Goal: Transaction & Acquisition: Subscribe to service/newsletter

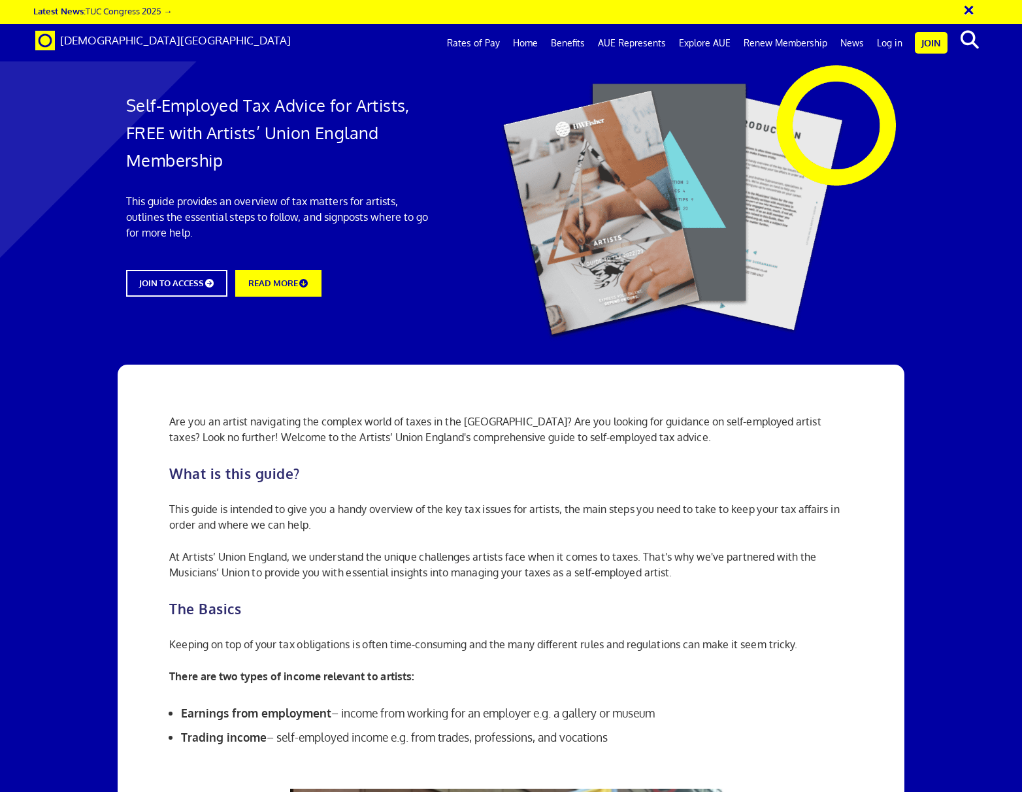
scroll to position [911, 0]
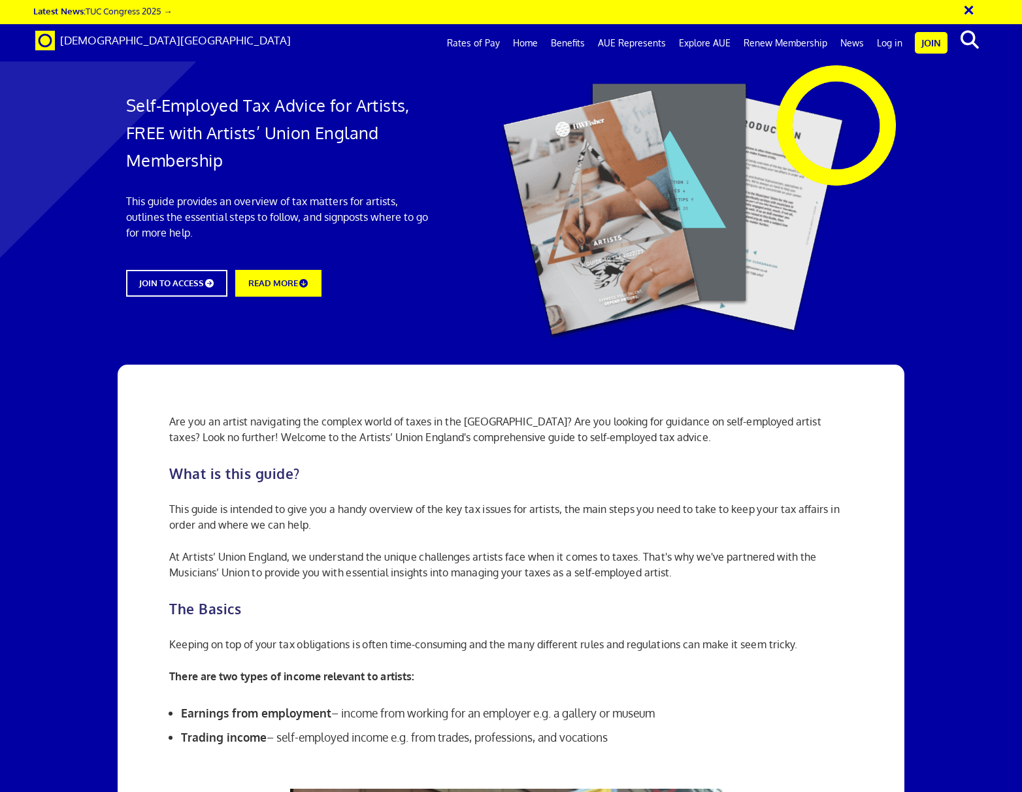
scroll to position [915, 0]
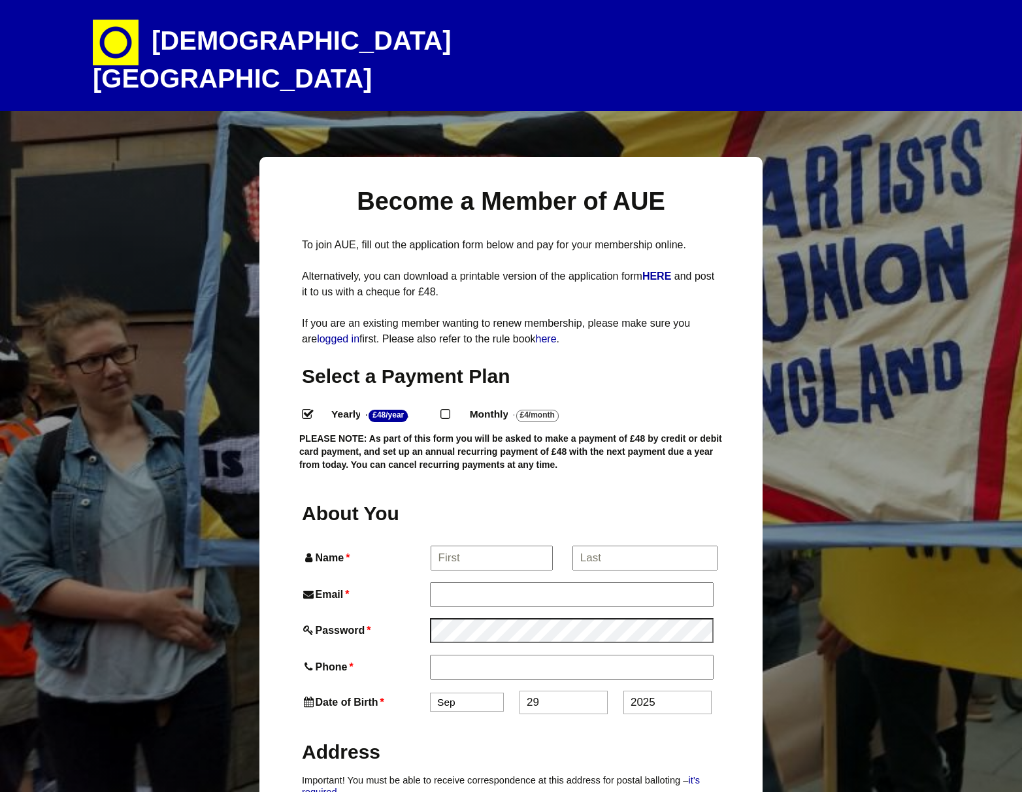
select select
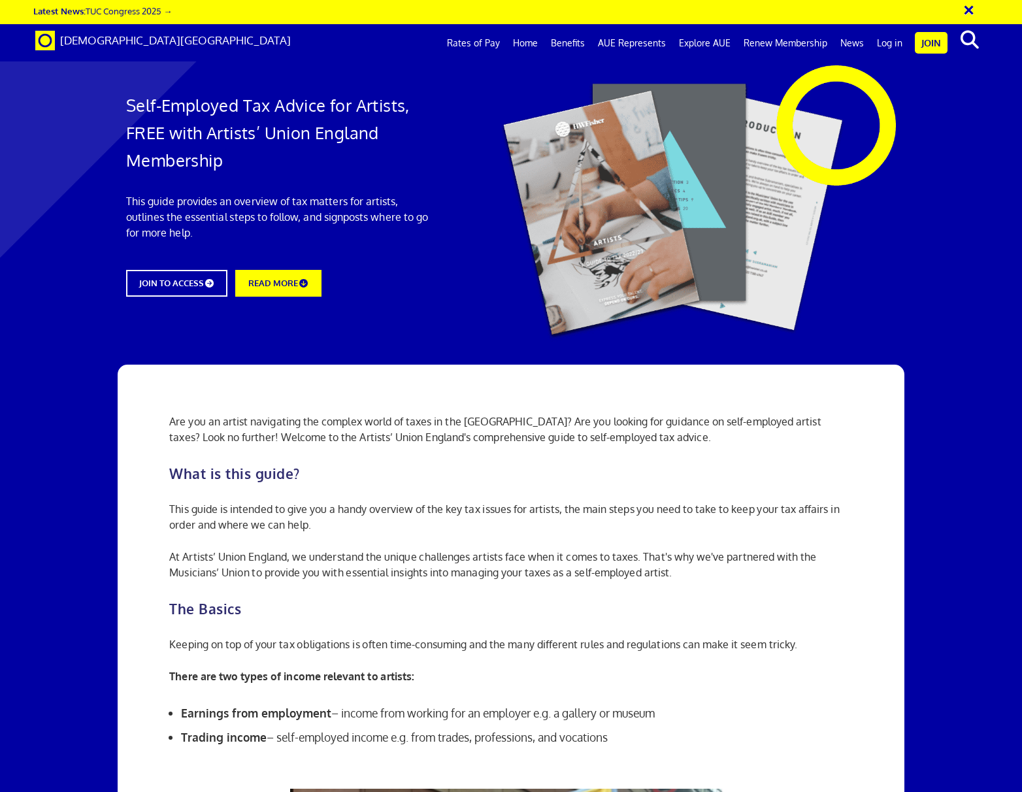
scroll to position [2030, 0]
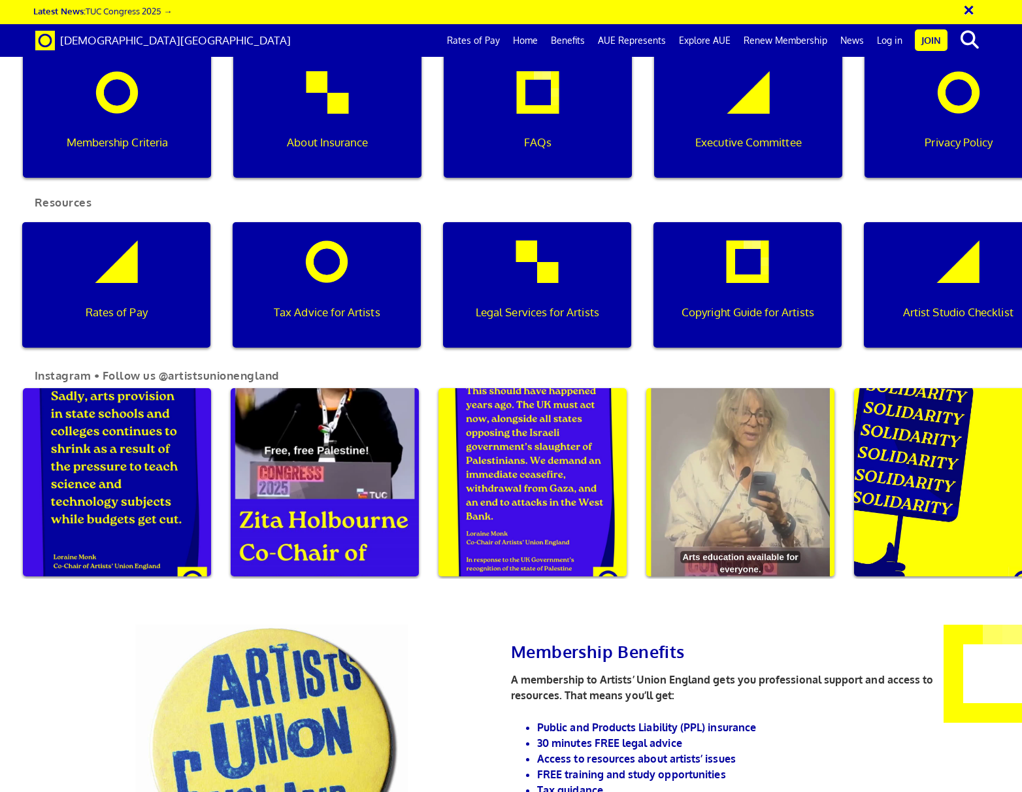
scroll to position [0, 10]
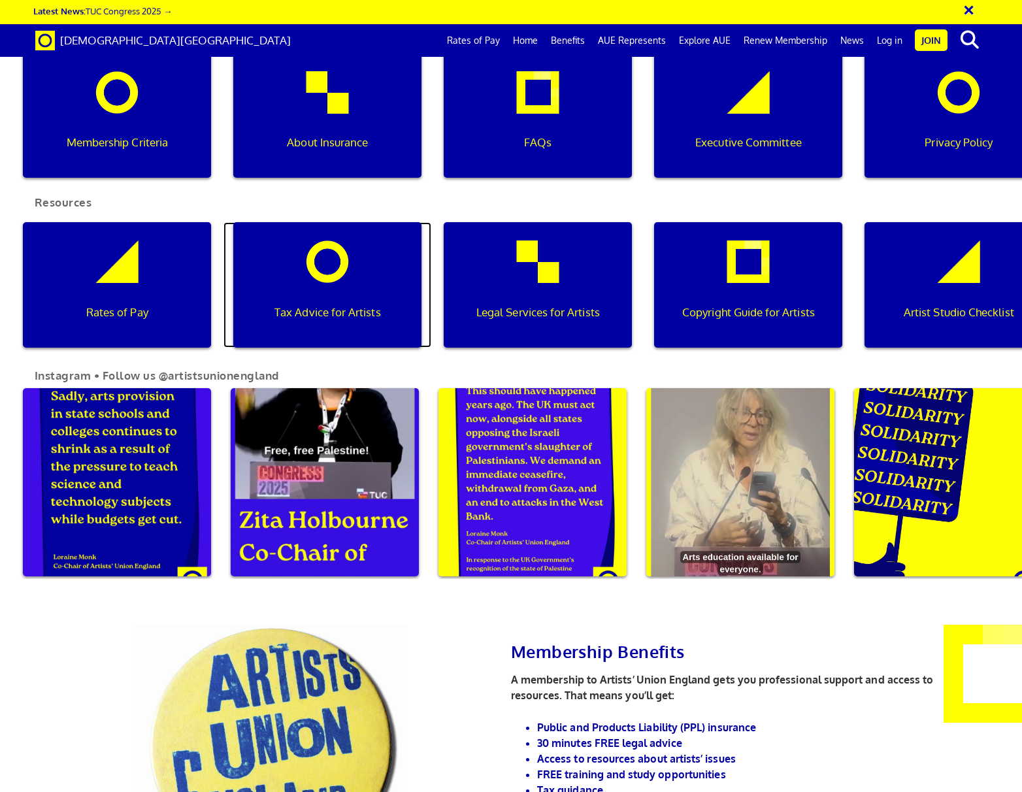
click at [343, 291] on div "Tax Advice for Artists" at bounding box center [327, 284] width 188 height 125
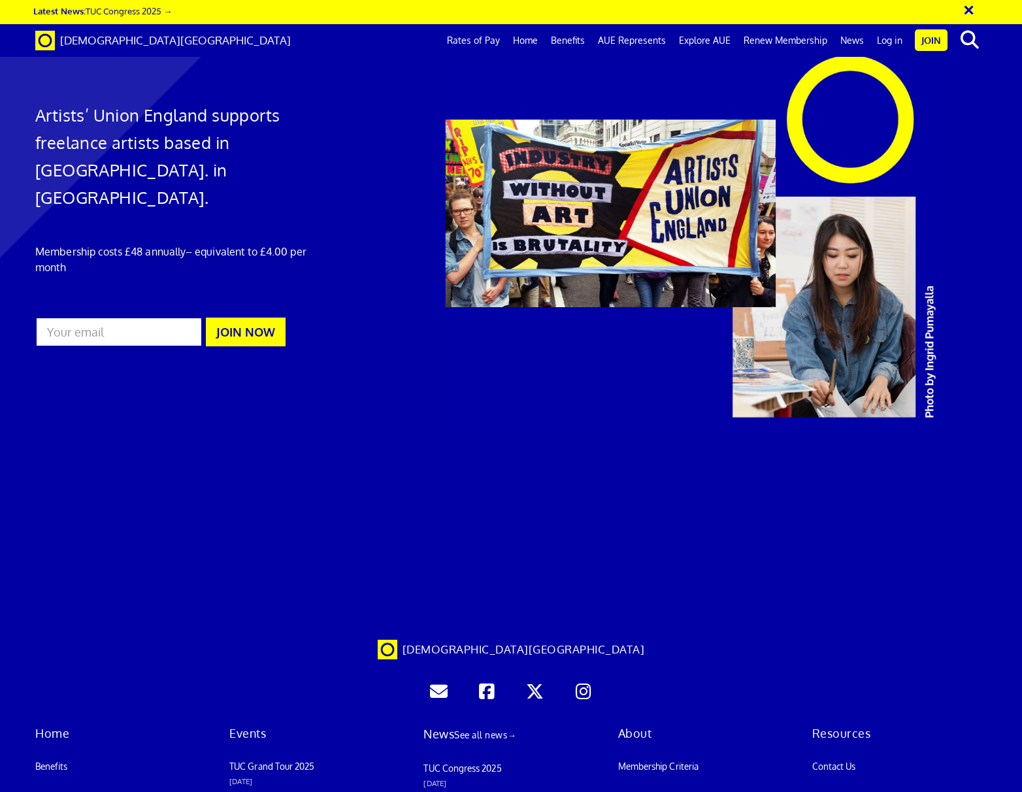
scroll to position [2870, 0]
